Goal: Task Accomplishment & Management: Manage account settings

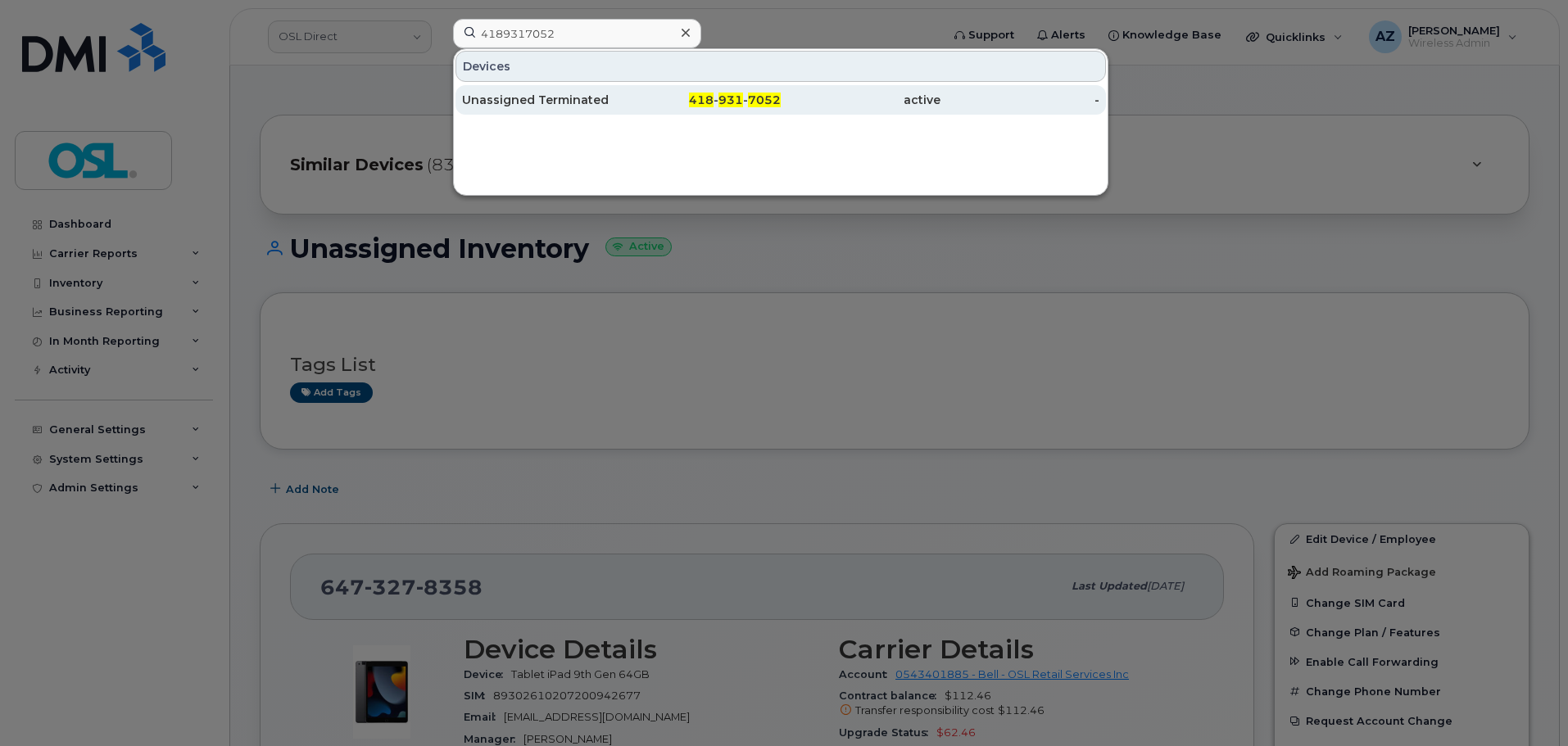
type input "4189317052"
click at [542, 104] on div "Unassigned Terminated" at bounding box center [541, 99] width 159 height 16
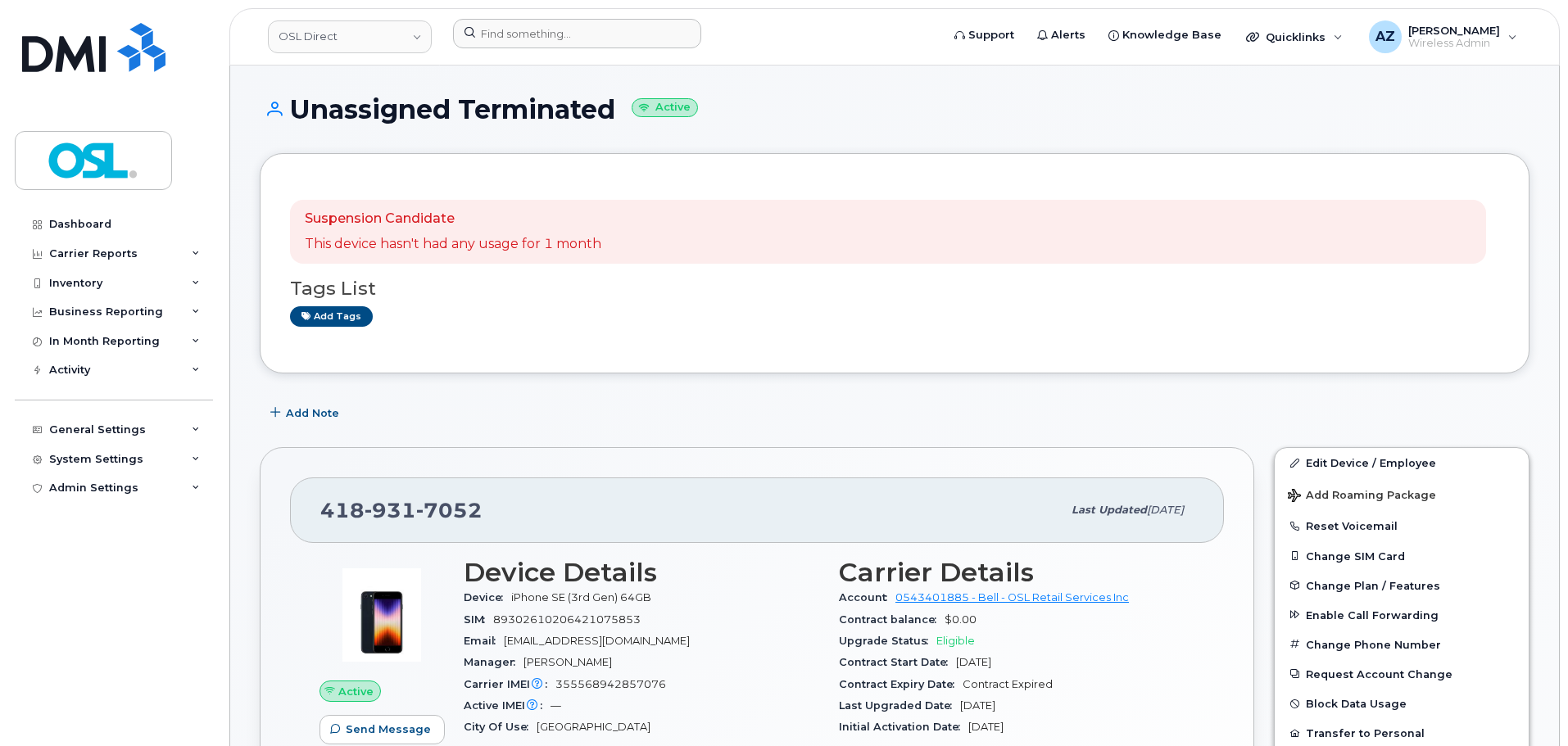
click at [541, 50] on div at bounding box center [692, 37] width 503 height 36
click at [549, 32] on input at bounding box center [577, 34] width 248 height 29
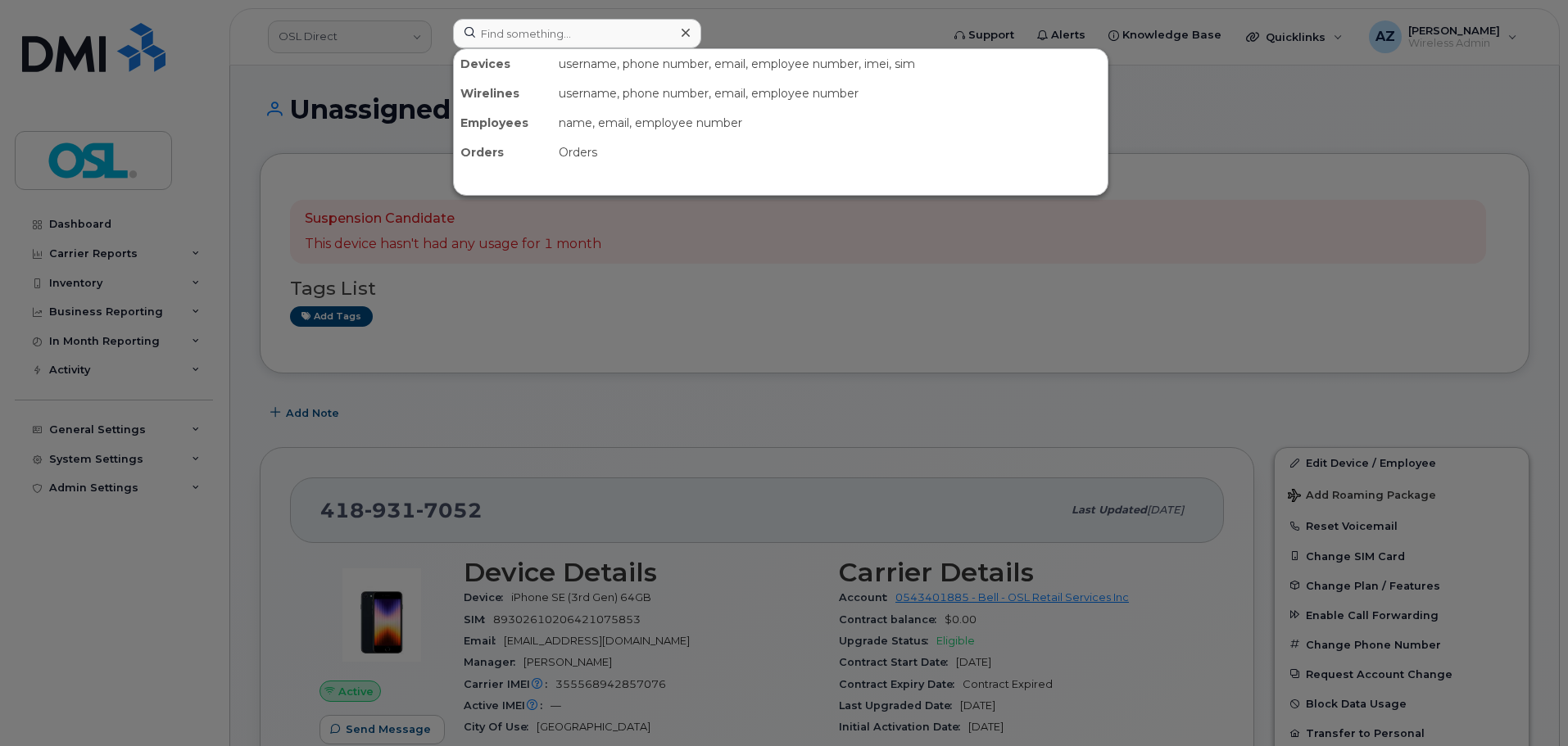
click at [691, 412] on div at bounding box center [784, 373] width 1568 height 746
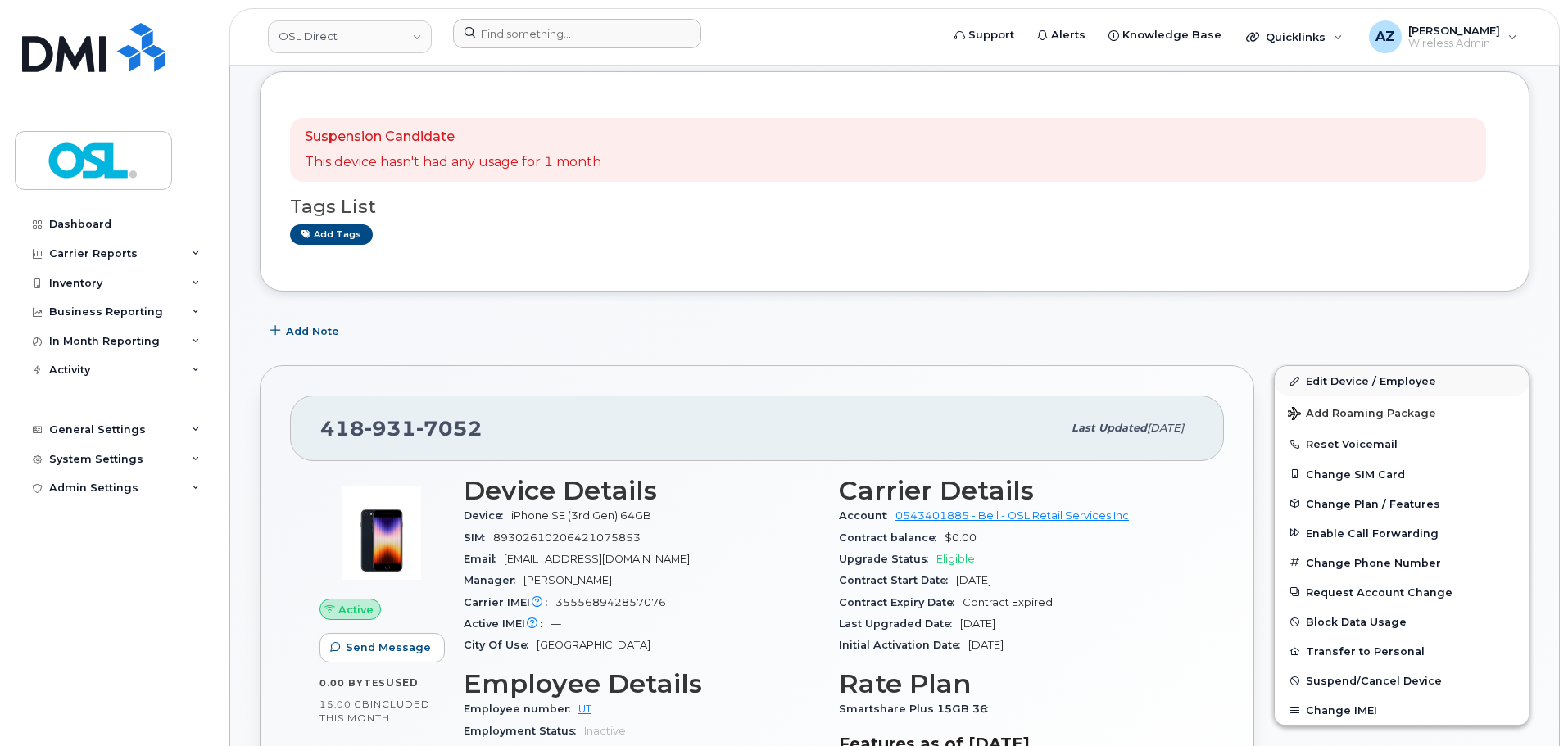
scroll to position [221, 0]
click at [524, 27] on input at bounding box center [577, 34] width 248 height 29
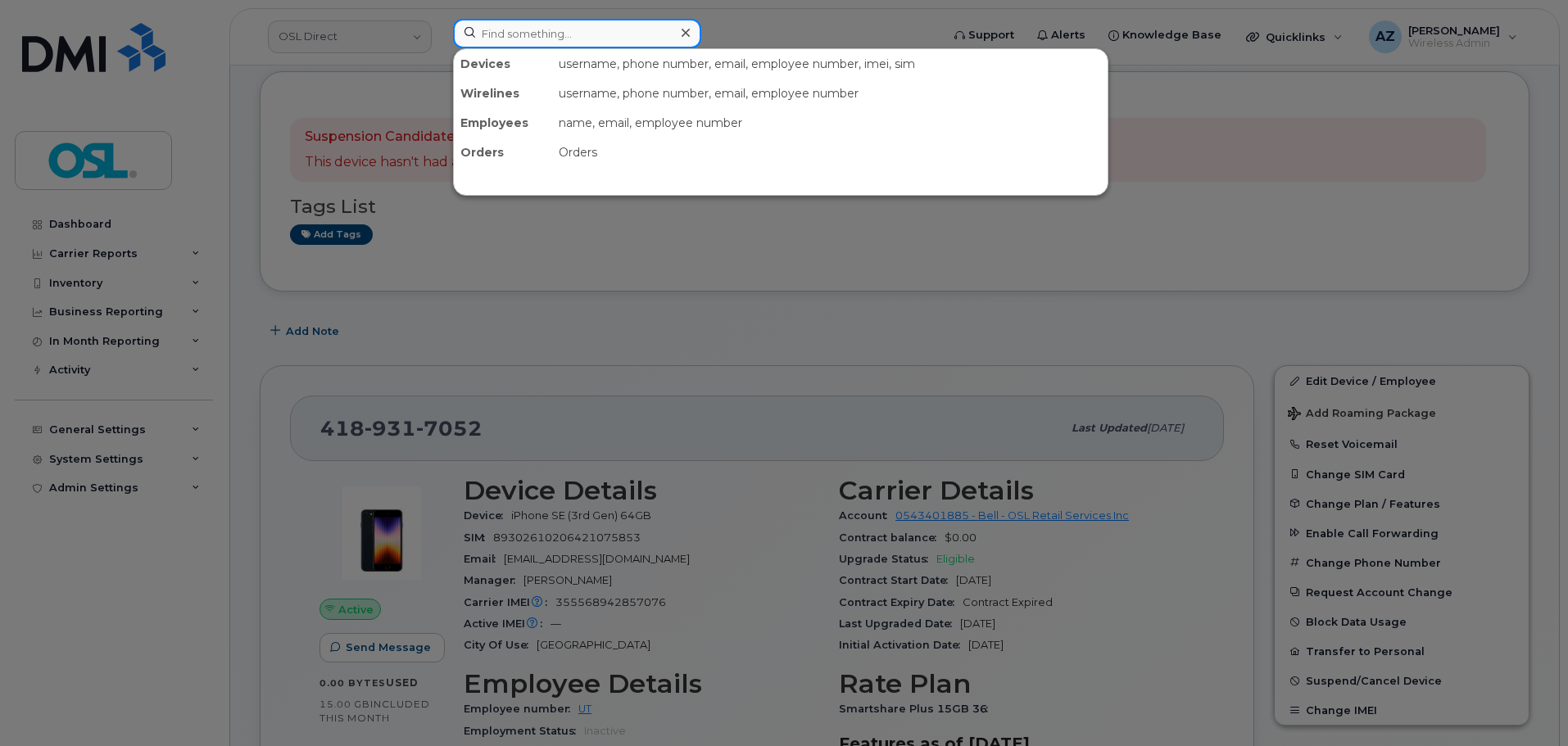
paste input "4189317052"
type input "4189317052"
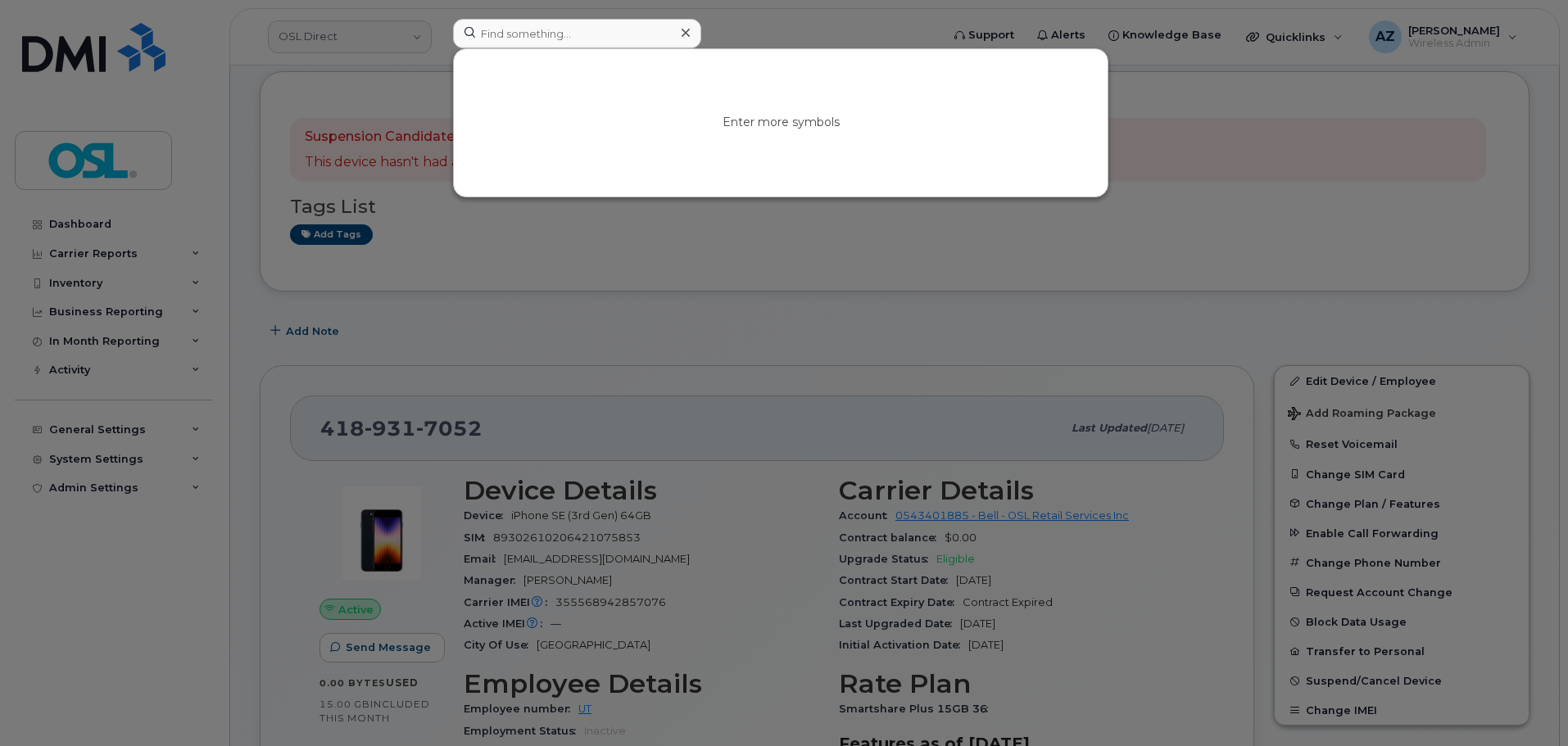
click at [1335, 379] on div at bounding box center [784, 373] width 1568 height 746
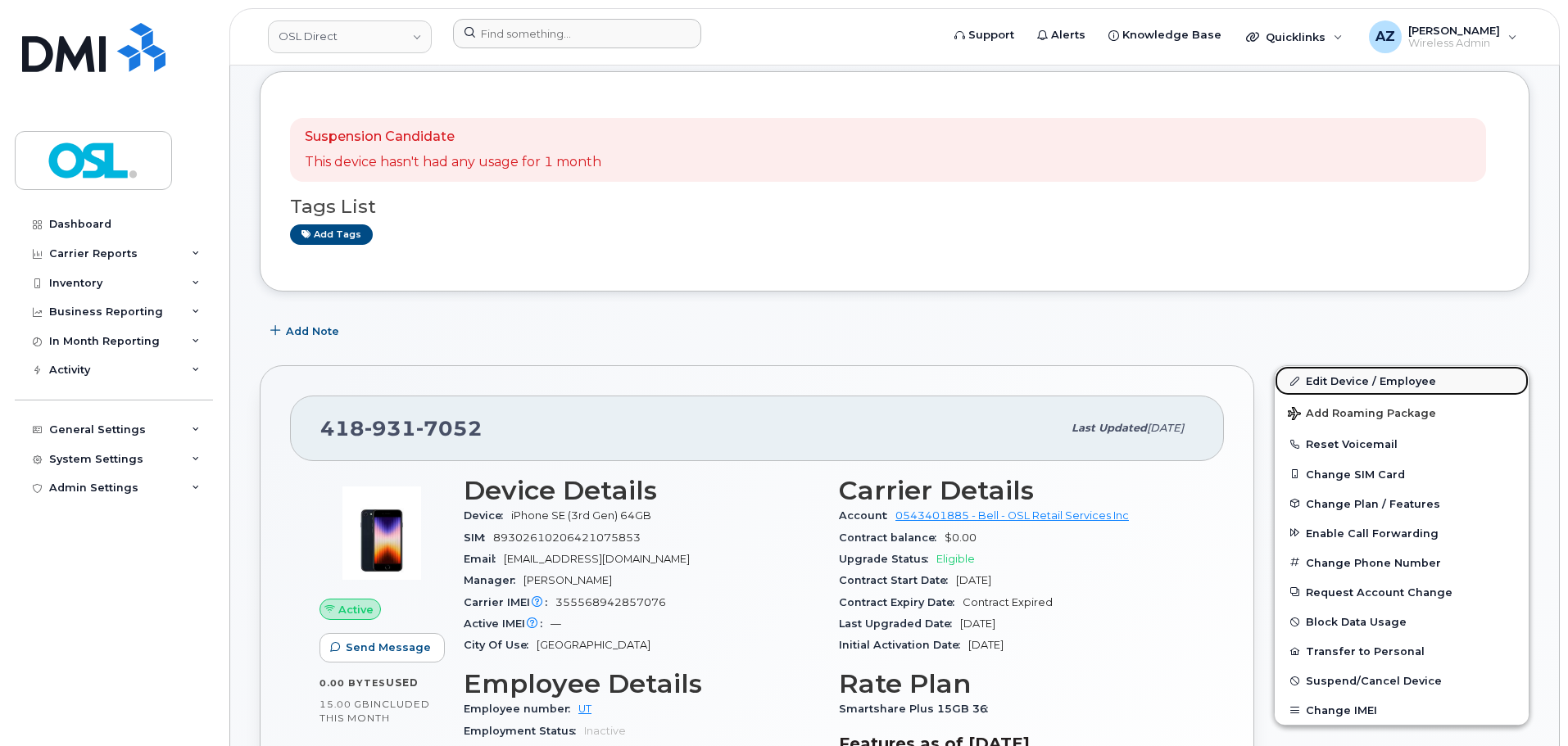
click at [1319, 378] on link "Edit Device / Employee" at bounding box center [1401, 381] width 254 height 29
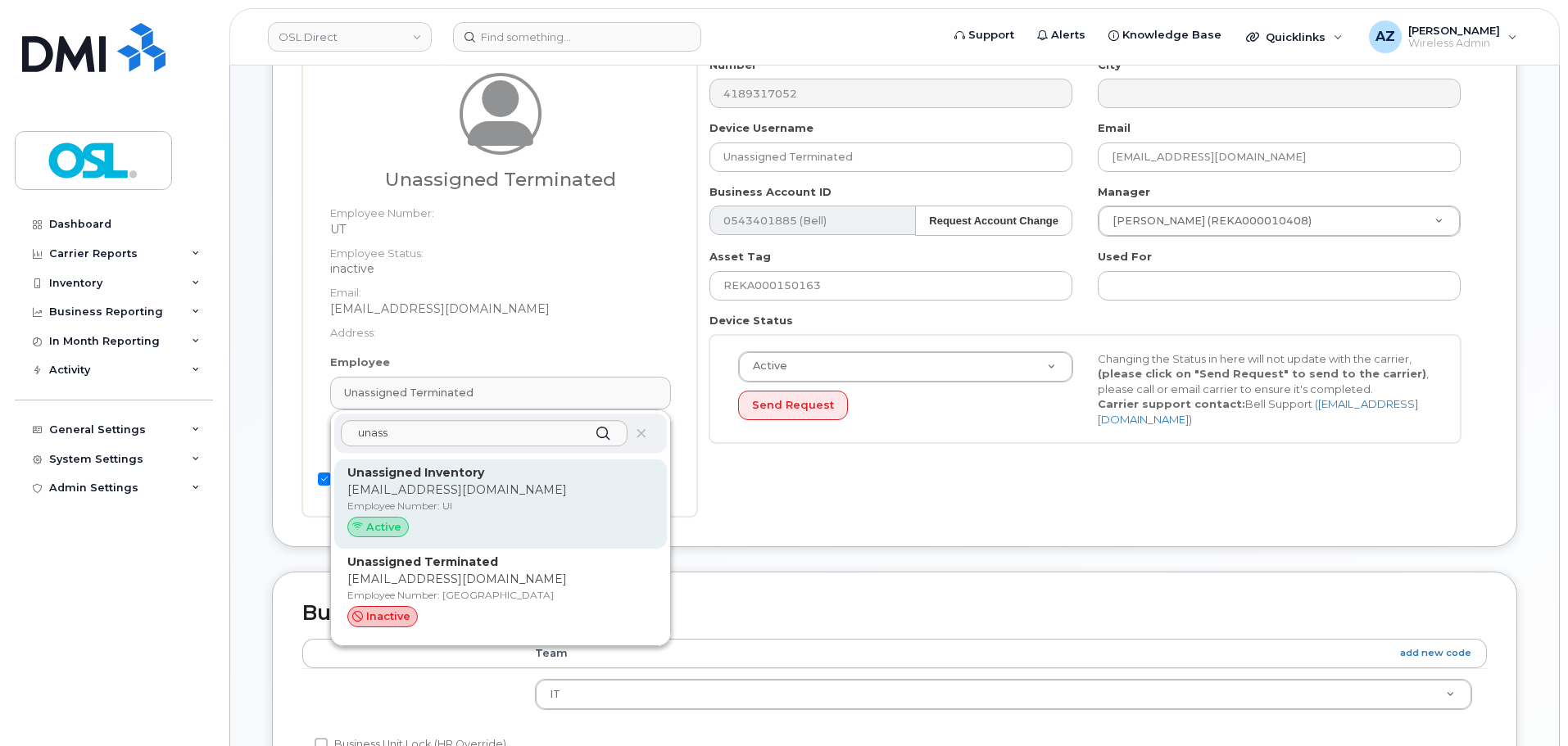
scroll to position [164, 0]
type input "unass"
click at [503, 486] on p "[EMAIL_ADDRESS][DOMAIN_NAME]" at bounding box center [501, 487] width 307 height 17
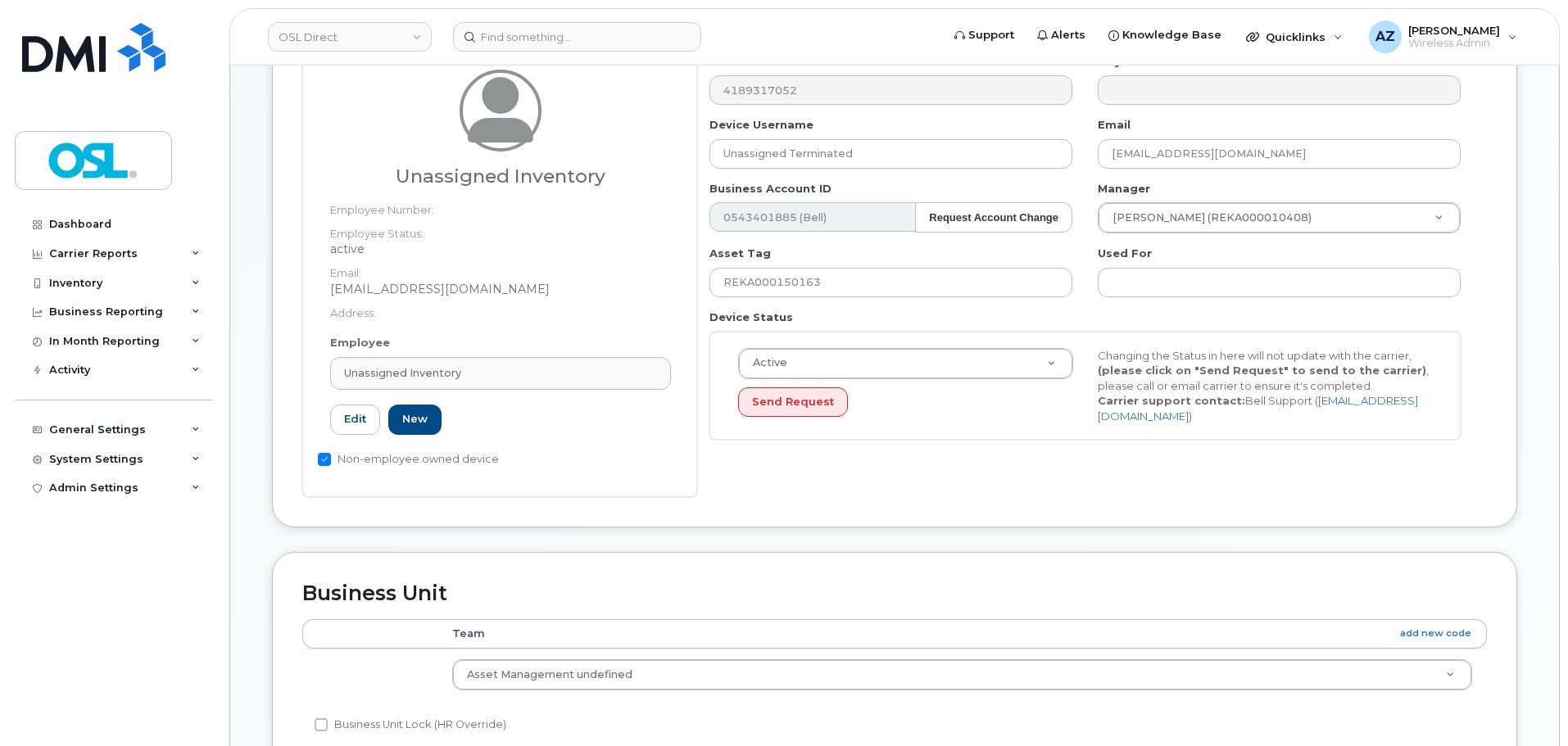
type input "UI"
type input "Unassigned Inventory"
type input "[EMAIL_ADDRESS][DOMAIN_NAME]"
type input "4724252"
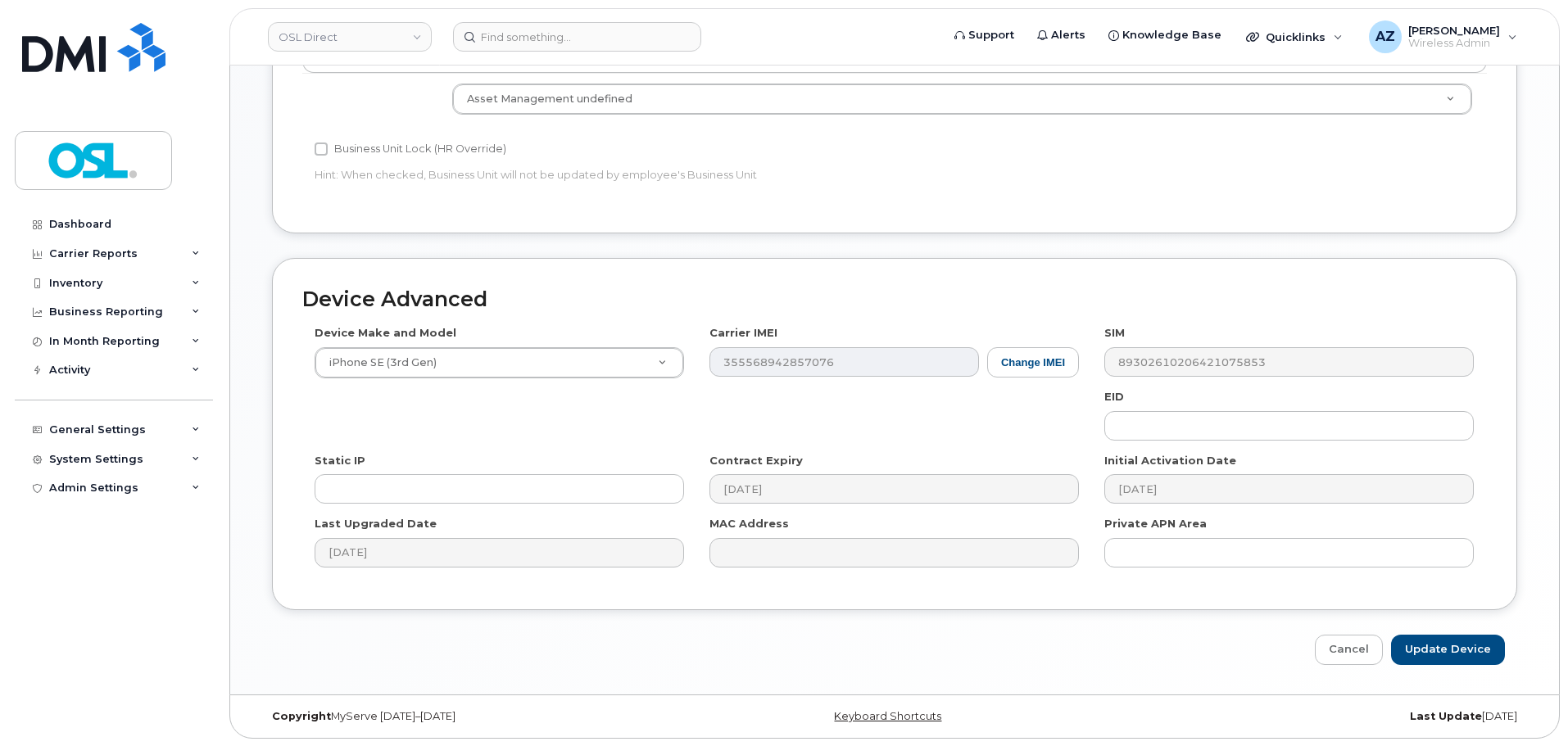
scroll to position [741, 0]
click at [1443, 641] on input "Update Device" at bounding box center [1447, 649] width 114 height 30
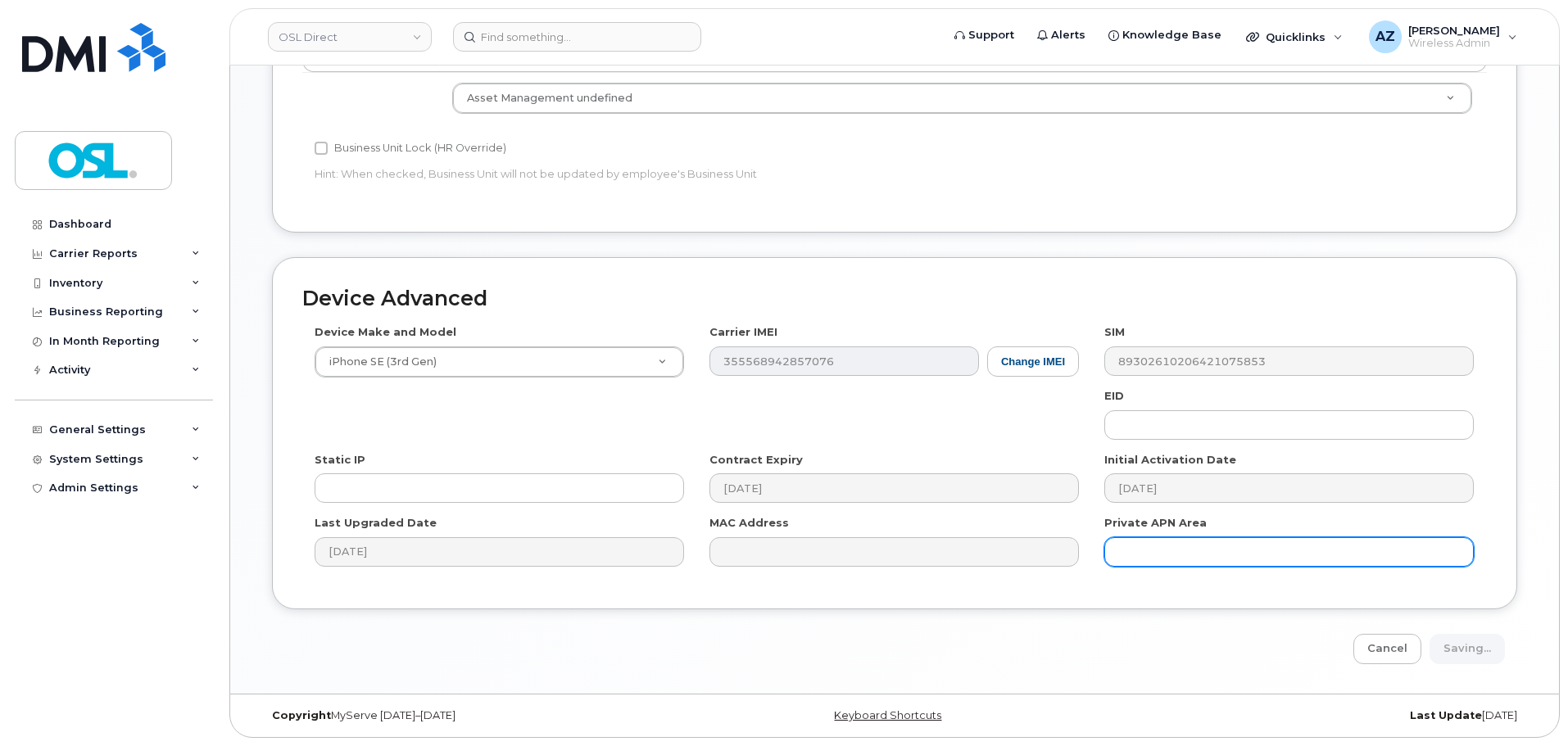
type input "Saving..."
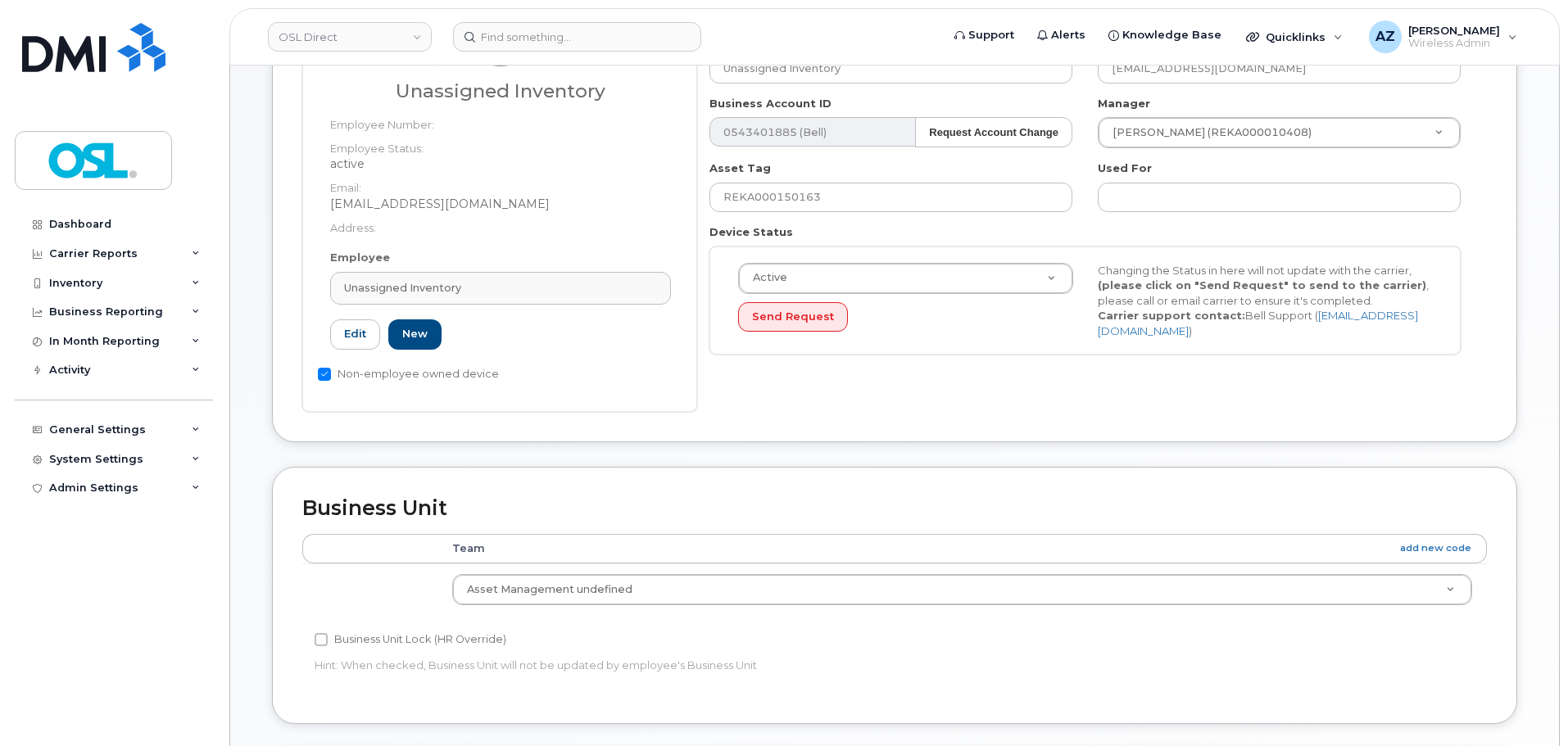
scroll to position [152, 0]
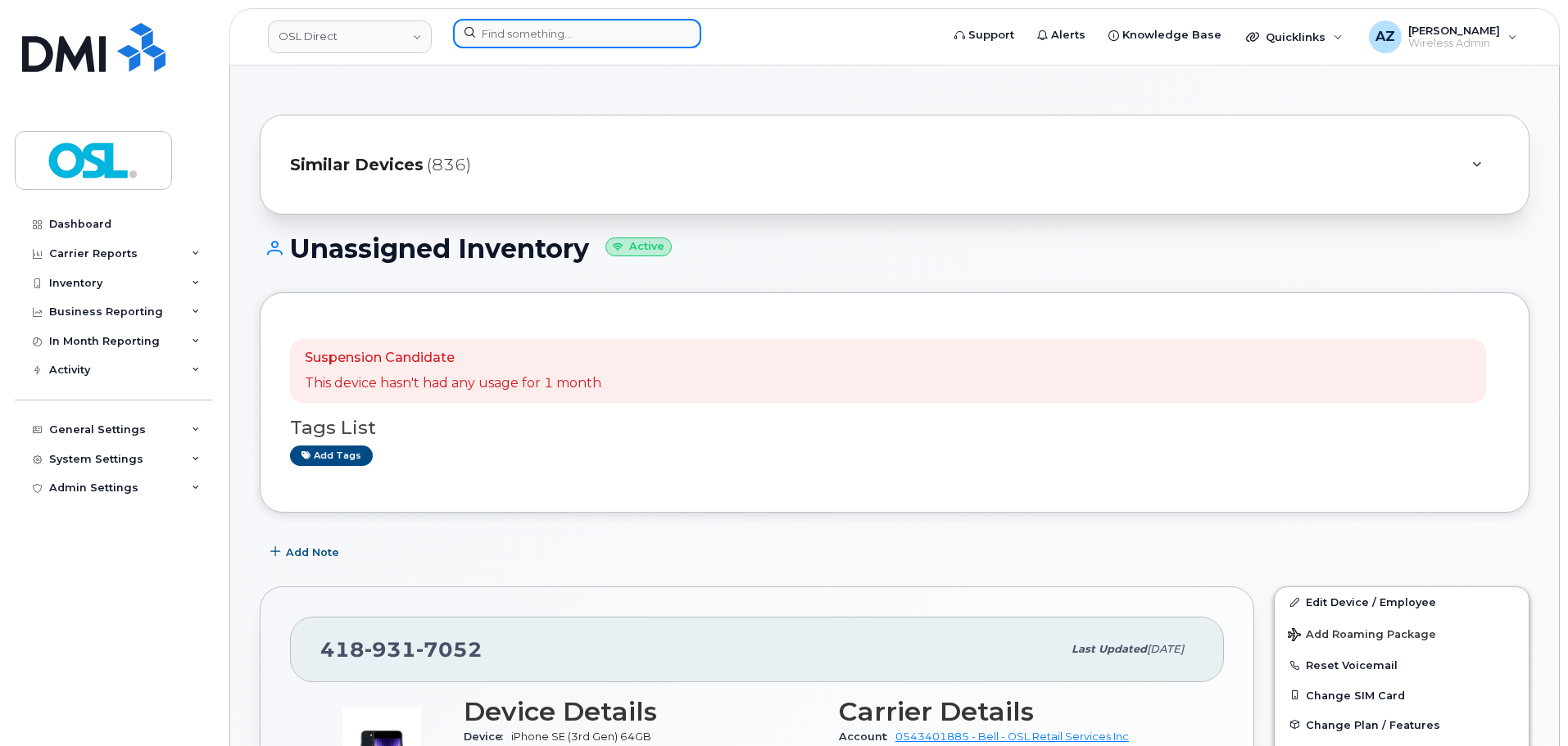
click at [535, 21] on input at bounding box center [577, 34] width 248 height 29
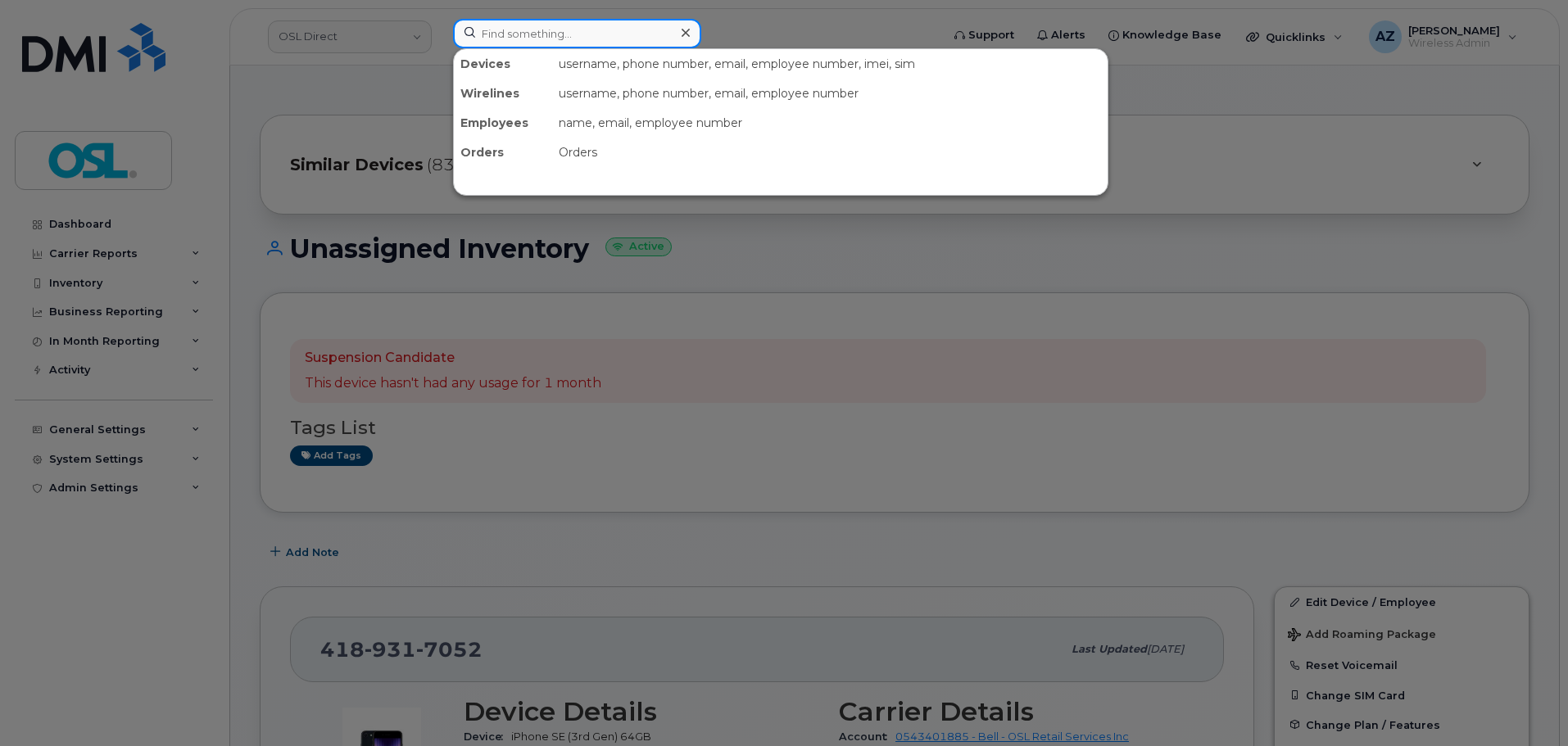
paste input "4166061502"
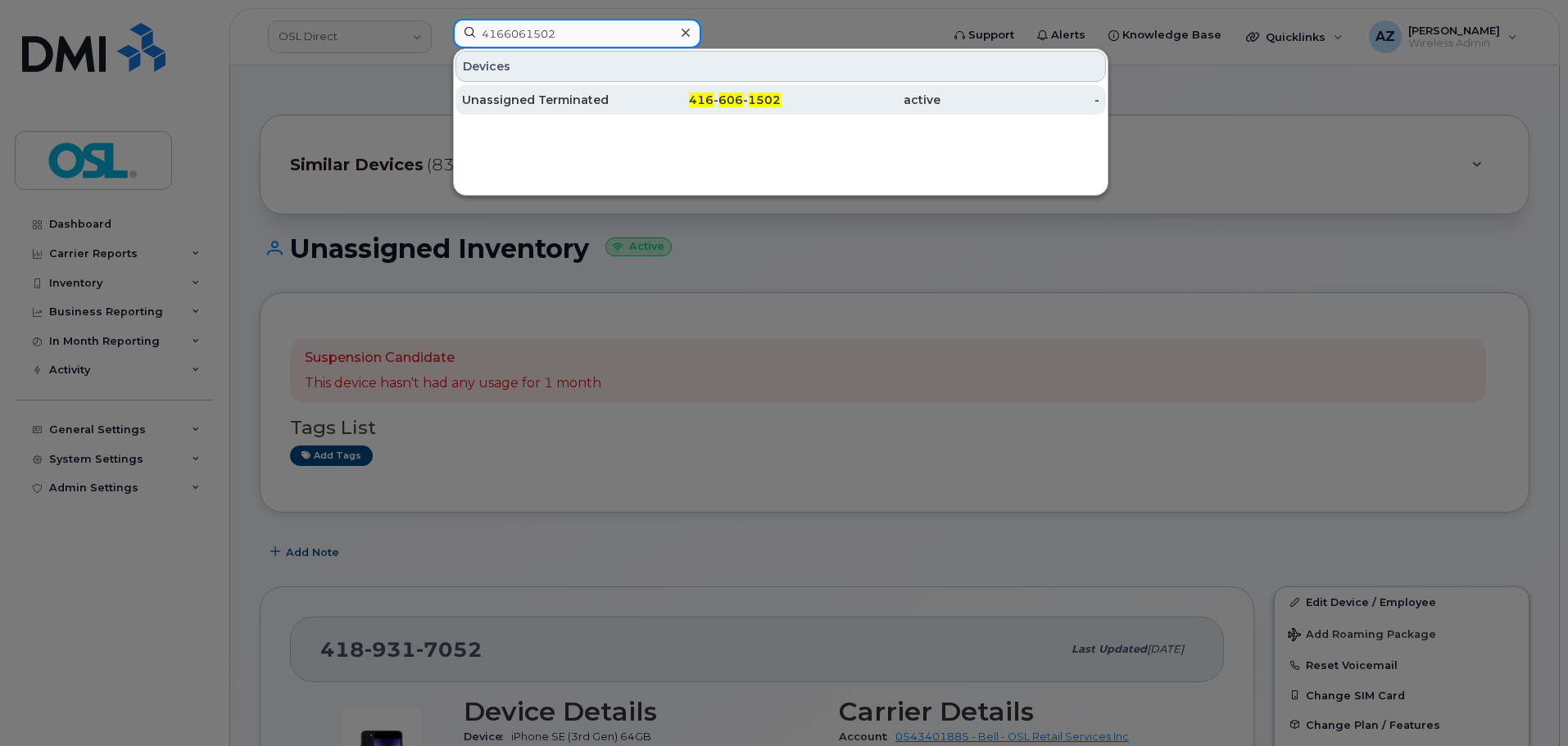
type input "4166061502"
click at [551, 100] on div "Unassigned Terminated" at bounding box center [541, 99] width 159 height 16
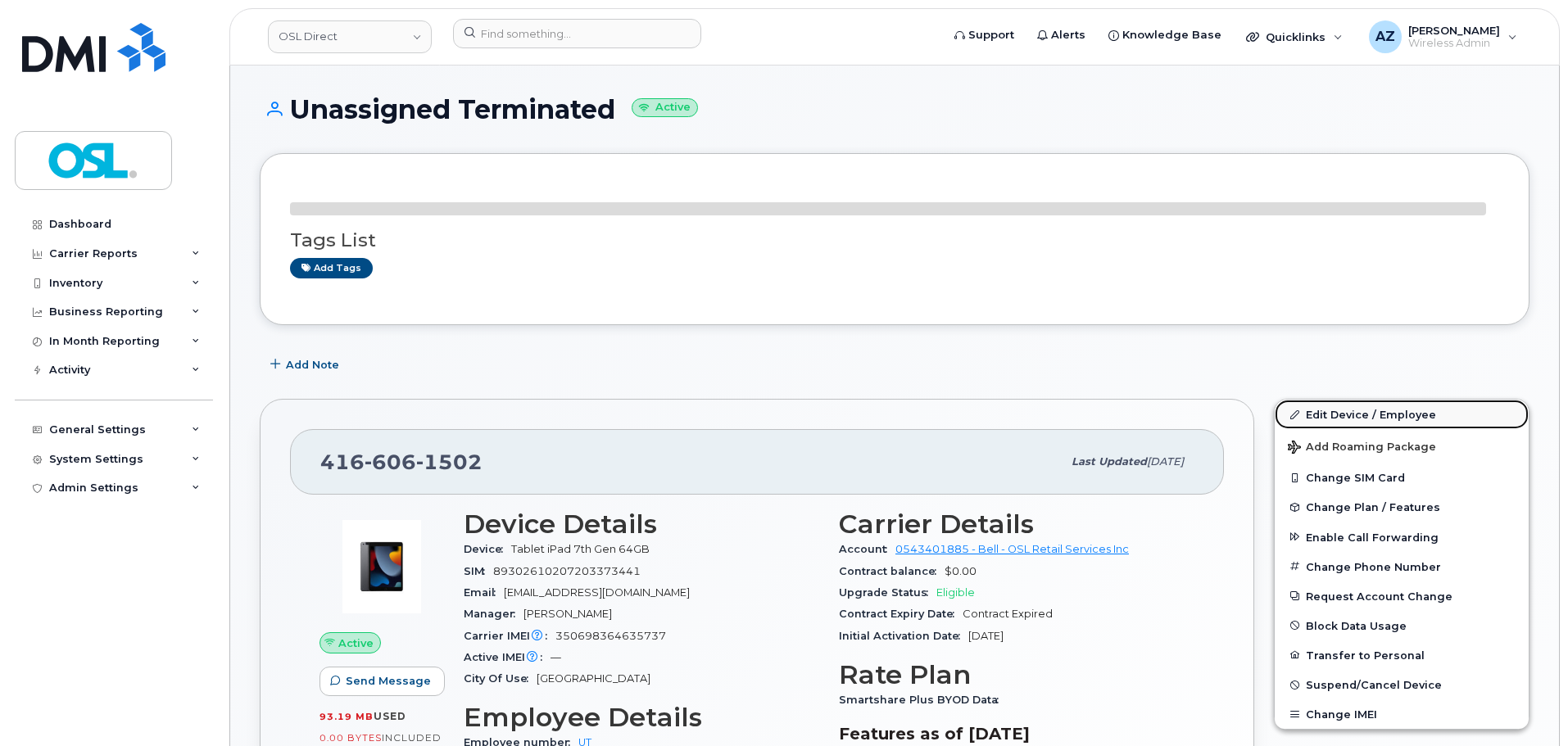
click at [1328, 412] on link "Edit Device / Employee" at bounding box center [1401, 414] width 254 height 29
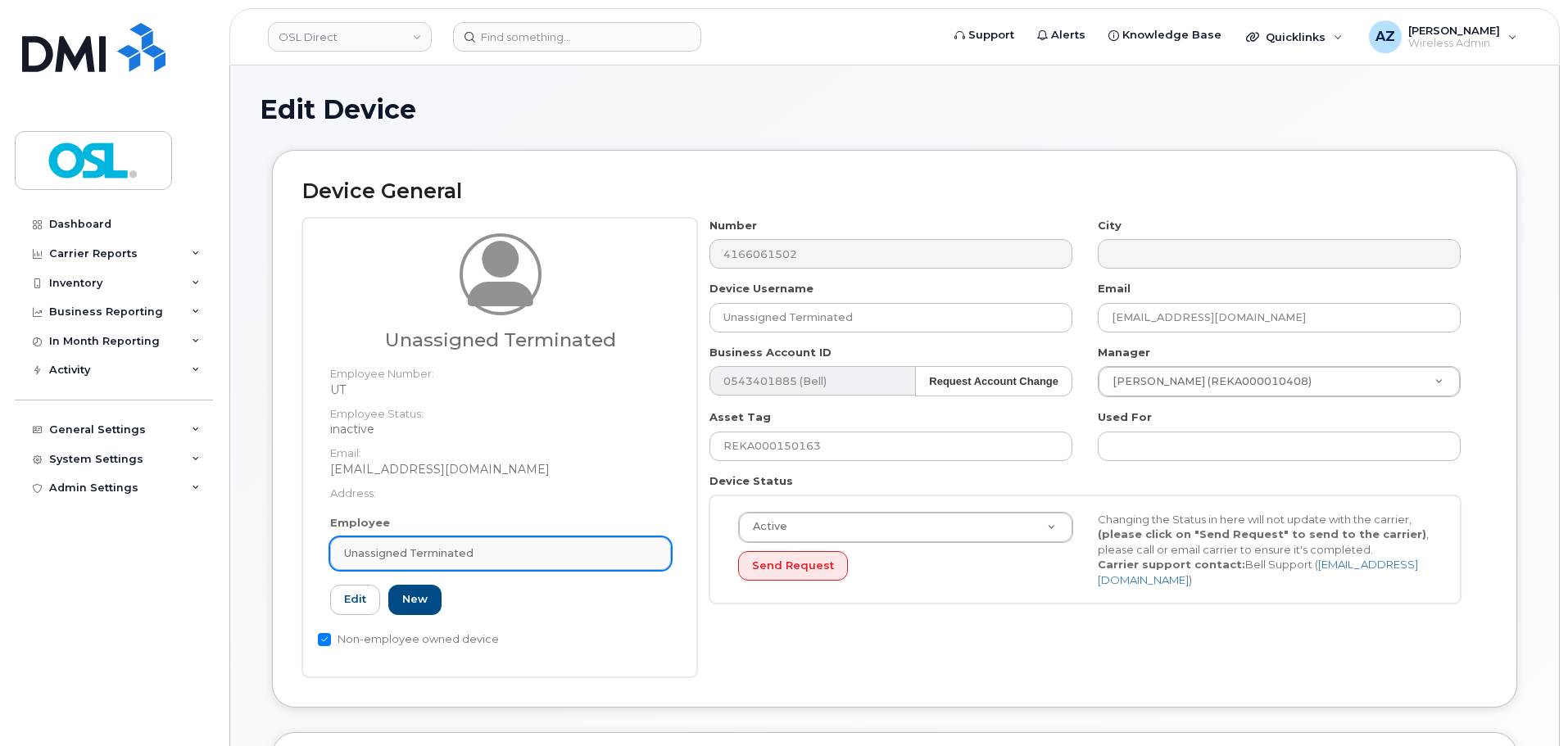
click at [492, 538] on link "Unassigned Terminated" at bounding box center [501, 554] width 341 height 33
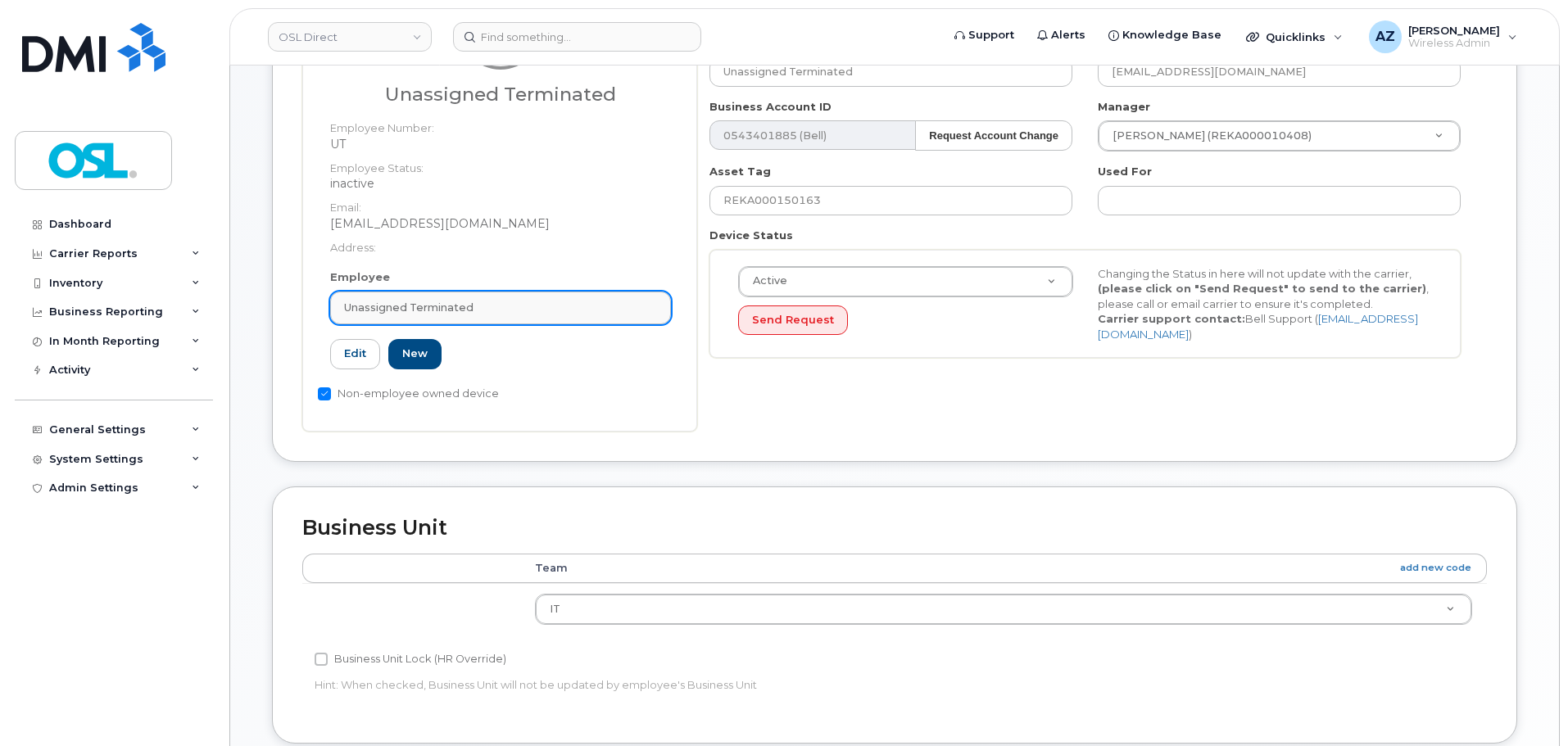
scroll to position [246, 0]
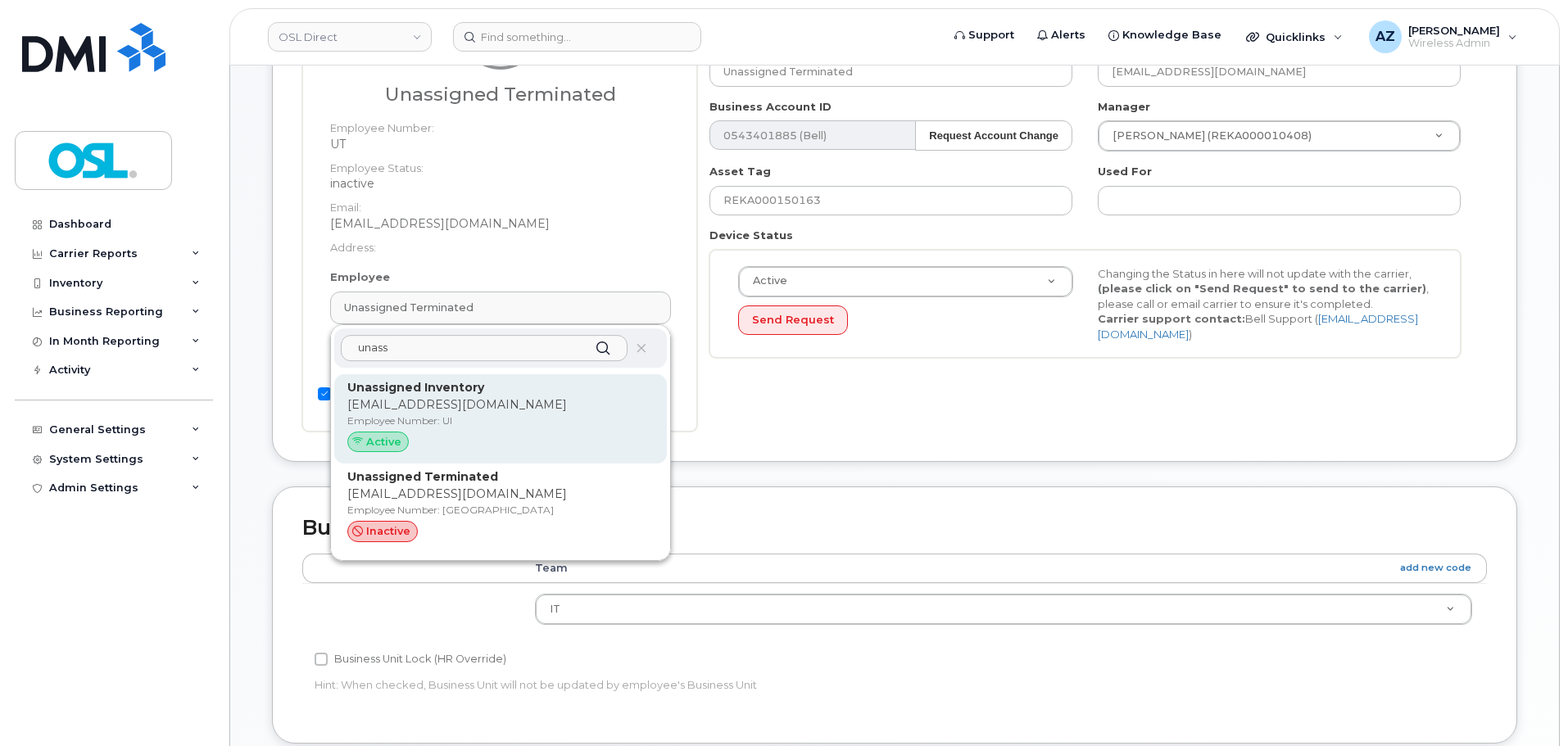
type input "unass"
click at [502, 399] on p "[EMAIL_ADDRESS][DOMAIN_NAME]" at bounding box center [501, 405] width 307 height 17
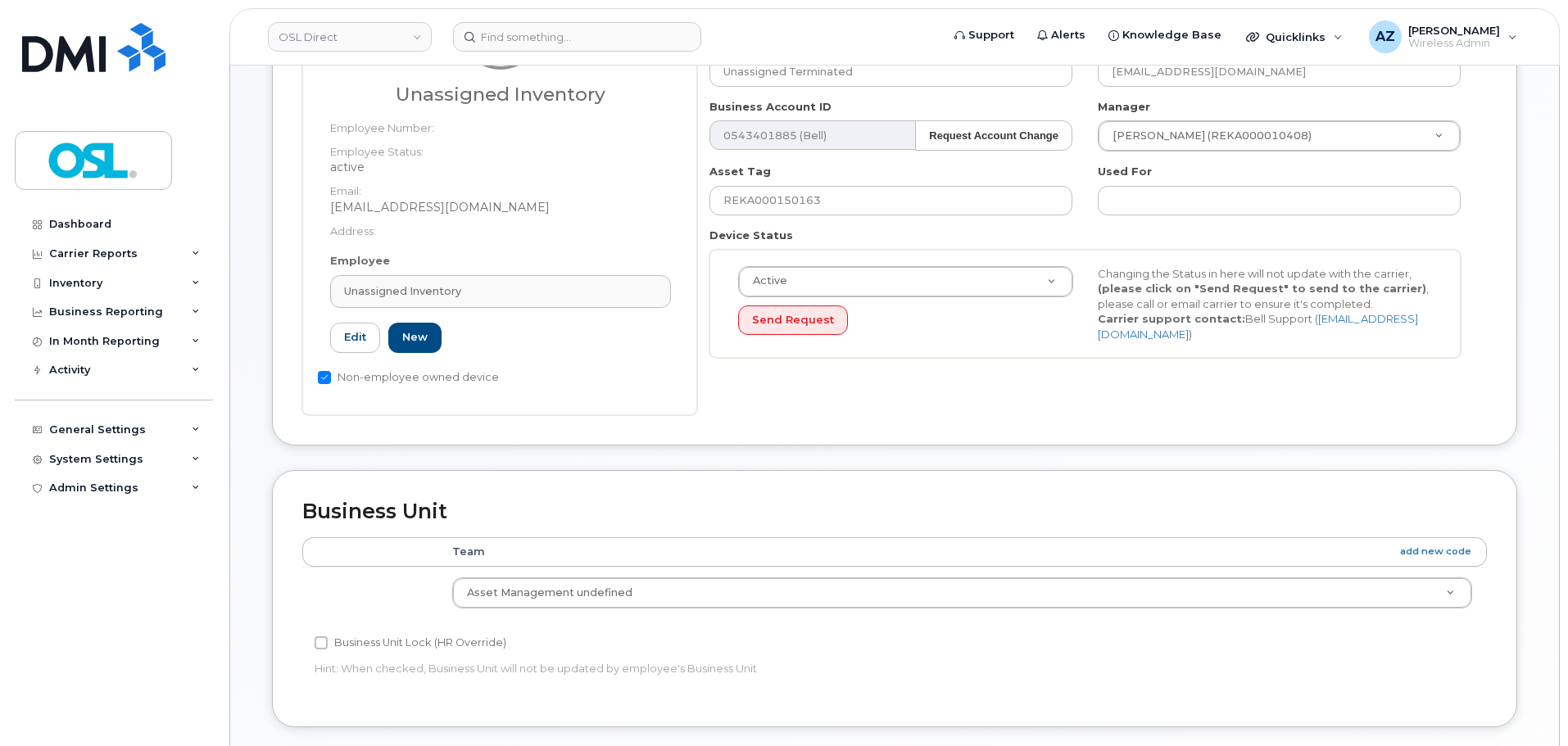
type input "UI"
type input "Unassigned Inventory"
type input "[EMAIL_ADDRESS][DOMAIN_NAME]"
type input "4724252"
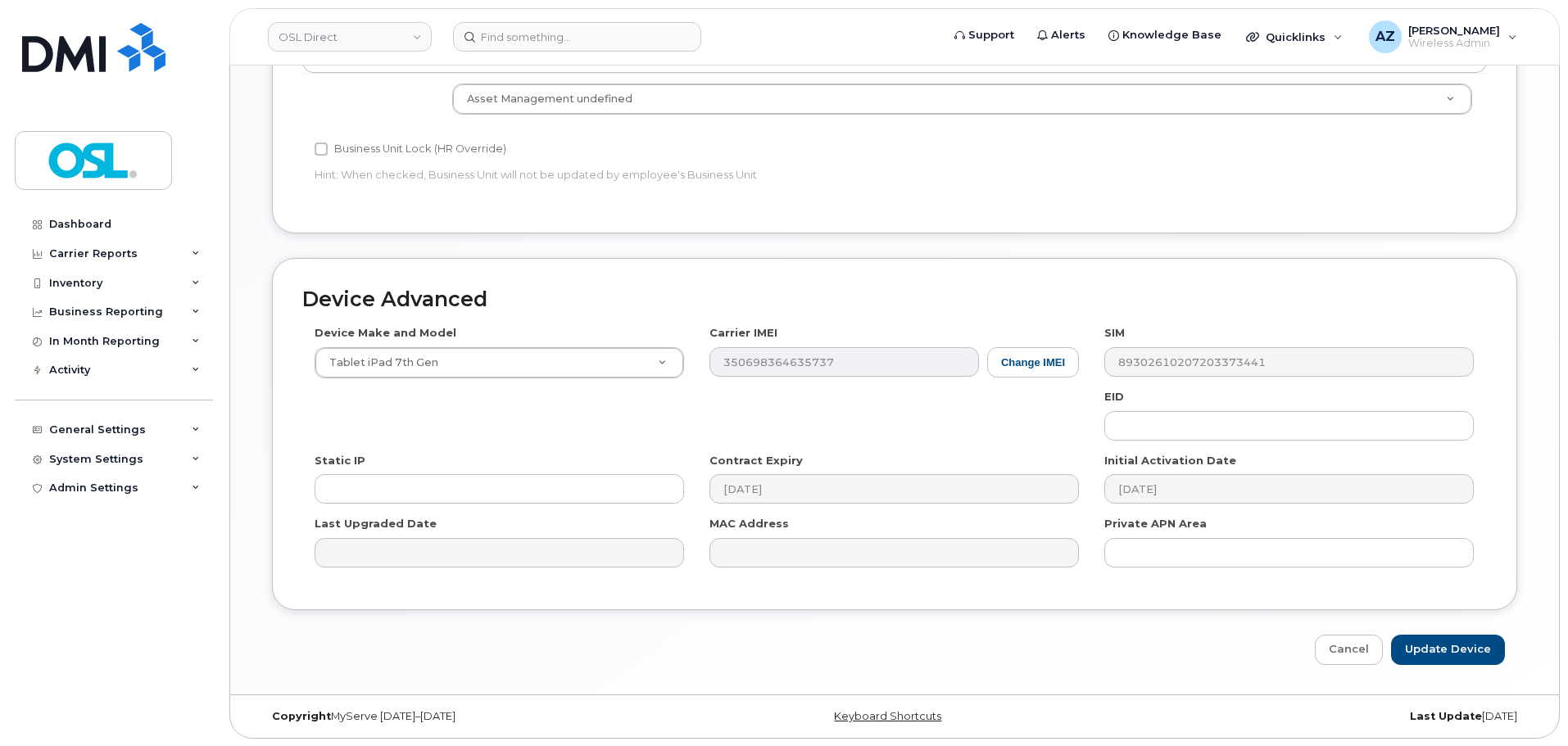
scroll to position [741, 0]
drag, startPoint x: 1440, startPoint y: 648, endPoint x: 1257, endPoint y: 594, distance: 190.8
click at [1440, 648] on input "Update Device" at bounding box center [1447, 649] width 114 height 30
type input "Saving..."
